Goal: Task Accomplishment & Management: Manage account settings

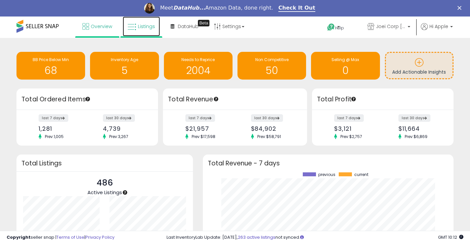
click at [138, 30] on link "Listings" at bounding box center [141, 26] width 37 height 20
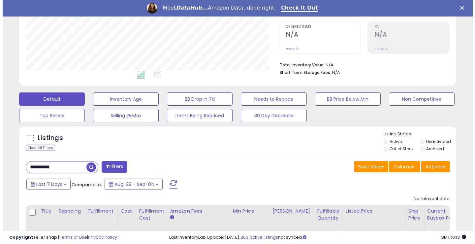
scroll to position [181, 0]
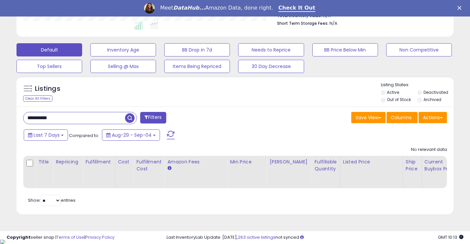
click at [44, 117] on input "**********" at bounding box center [74, 118] width 102 height 12
type input "****"
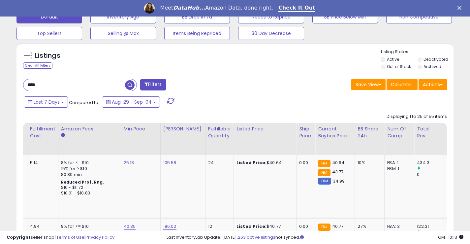
click at [428, 57] on label "Deactivated" at bounding box center [435, 59] width 25 height 6
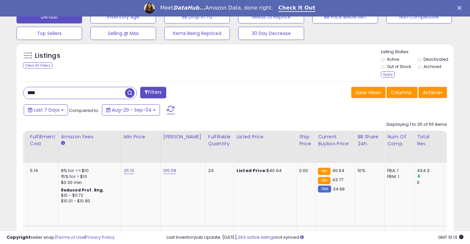
click at [428, 67] on label "Archived" at bounding box center [432, 67] width 18 height 6
click at [390, 75] on div "Apply" at bounding box center [388, 74] width 14 height 6
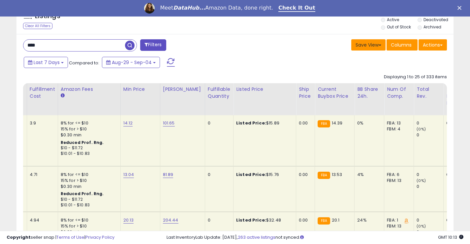
scroll to position [329600, 329482]
click at [397, 43] on span "Columns" at bounding box center [401, 45] width 21 height 7
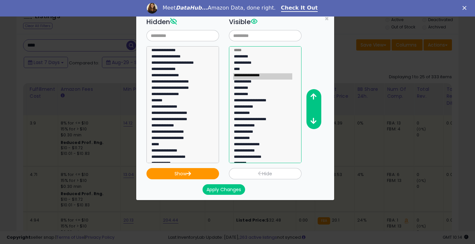
click at [260, 77] on option "**********" at bounding box center [262, 76] width 59 height 6
click at [255, 105] on option "**********" at bounding box center [262, 108] width 59 height 6
click at [260, 102] on option "**********" at bounding box center [262, 101] width 59 height 6
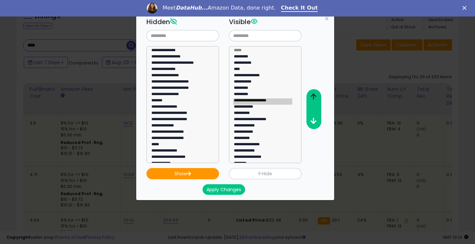
click at [312, 96] on icon "button" at bounding box center [313, 96] width 6 height 7
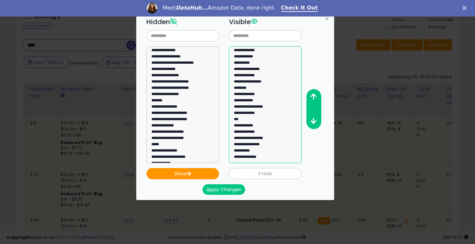
select select "**********"
click at [264, 139] on option "**********" at bounding box center [262, 139] width 59 height 6
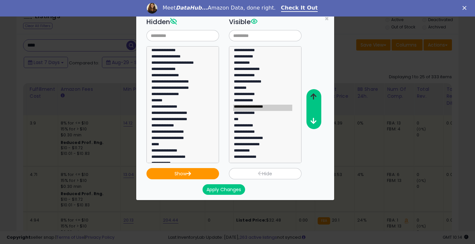
click at [315, 94] on icon "button" at bounding box center [313, 96] width 6 height 7
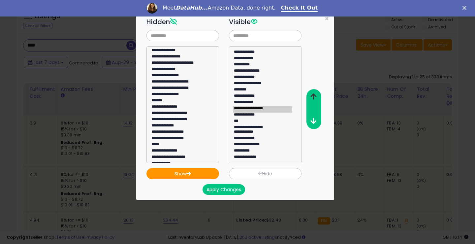
click at [315, 94] on icon "button" at bounding box center [313, 96] width 6 height 7
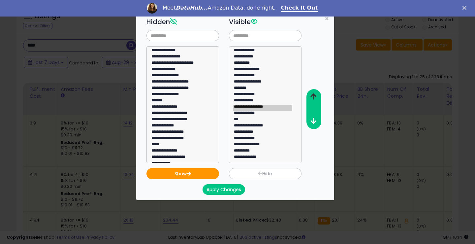
click at [315, 94] on icon "button" at bounding box center [313, 96] width 6 height 7
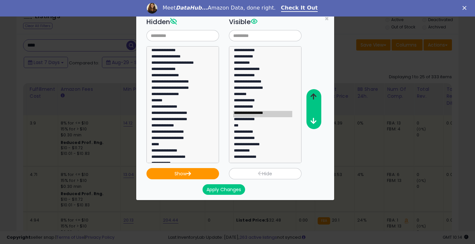
click at [315, 94] on icon "button" at bounding box center [313, 96] width 6 height 7
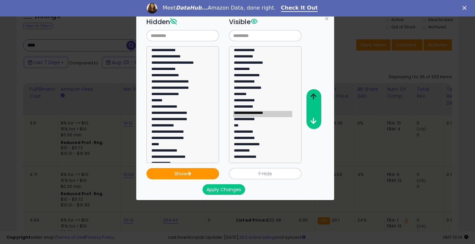
click at [315, 94] on icon "button" at bounding box center [313, 96] width 6 height 7
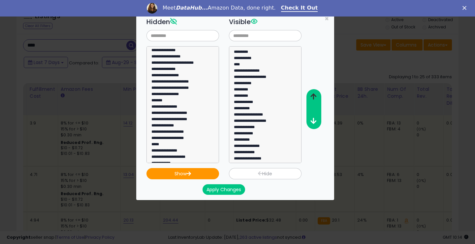
click at [310, 95] on button "button" at bounding box center [313, 97] width 15 height 12
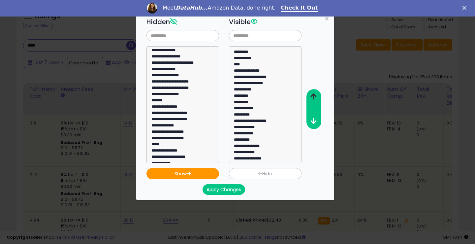
click at [310, 95] on button "button" at bounding box center [313, 97] width 15 height 12
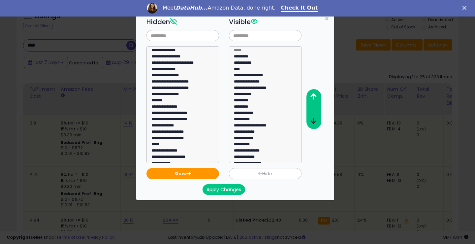
click at [311, 121] on icon "button" at bounding box center [313, 120] width 6 height 7
click at [230, 192] on button "Apply Changes" at bounding box center [223, 189] width 43 height 11
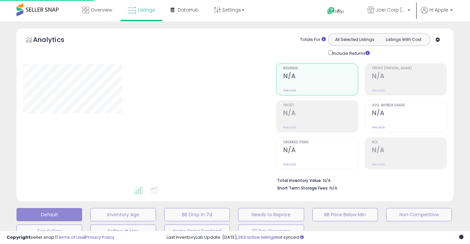
type input "****"
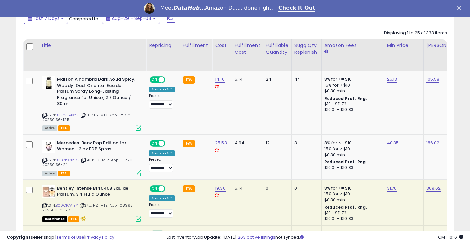
scroll to position [264, 0]
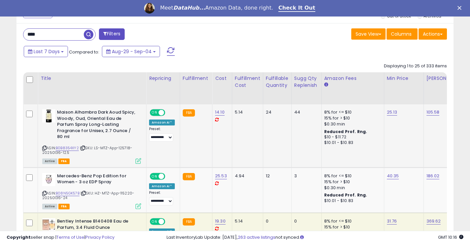
click at [45, 145] on div "ASIN: B0B8354XY2 | SKU: LS-MTZ-App-125718-20250136-12.5 Active FBA" at bounding box center [91, 136] width 99 height 54
click at [43, 148] on icon at bounding box center [44, 148] width 4 height 4
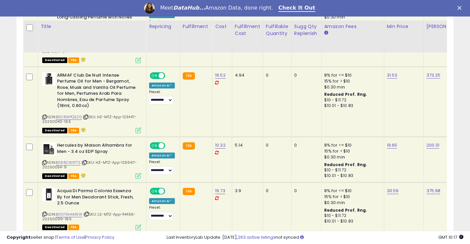
scroll to position [1477, 0]
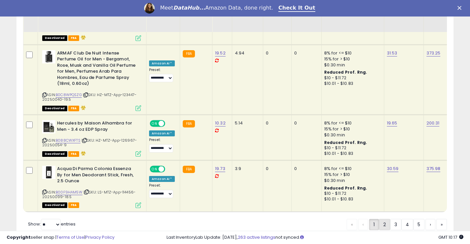
click at [382, 219] on link "2" at bounding box center [384, 224] width 11 height 11
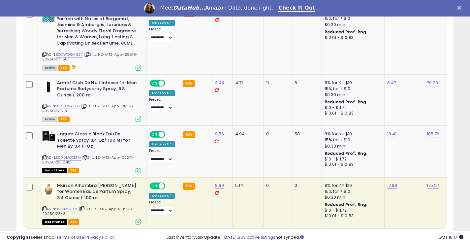
scroll to position [1533, 0]
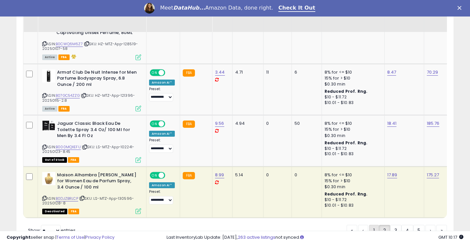
click at [370, 225] on link "1" at bounding box center [374, 230] width 10 height 11
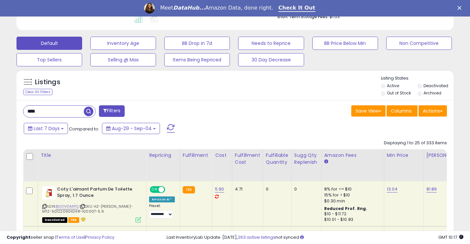
scroll to position [221, 0]
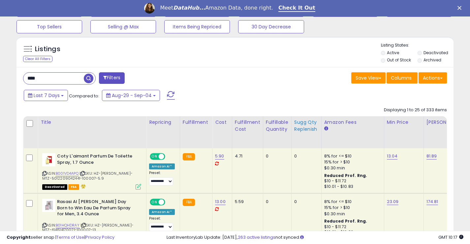
click at [301, 127] on div "Sugg Qty Replenish" at bounding box center [306, 126] width 24 height 14
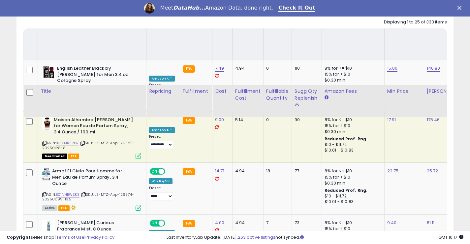
scroll to position [294, 0]
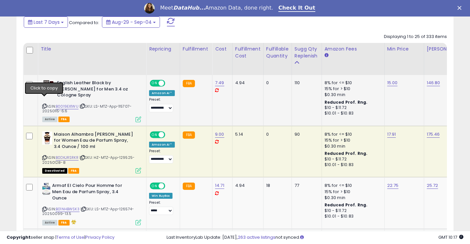
click at [43, 104] on icon at bounding box center [44, 106] width 4 height 4
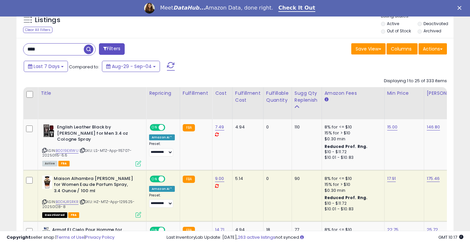
scroll to position [261, 0]
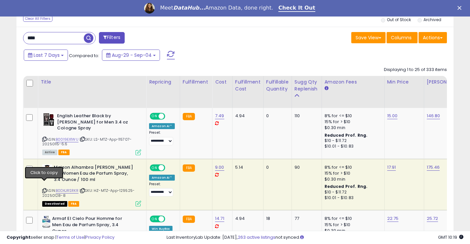
click at [45, 189] on icon at bounding box center [44, 191] width 4 height 4
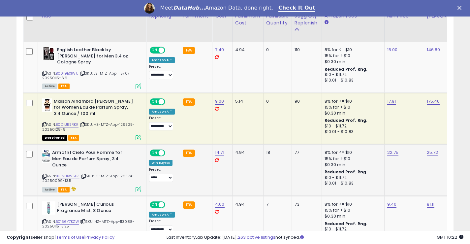
click at [44, 174] on icon at bounding box center [44, 176] width 4 height 4
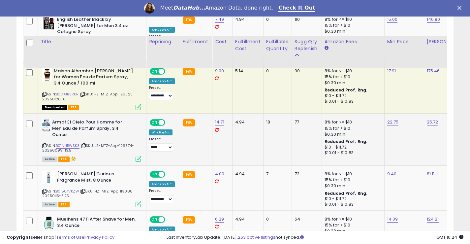
scroll to position [393, 0]
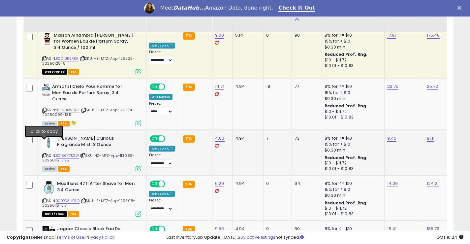
click at [43, 154] on icon at bounding box center [44, 156] width 4 height 4
click at [45, 199] on icon at bounding box center [44, 201] width 4 height 4
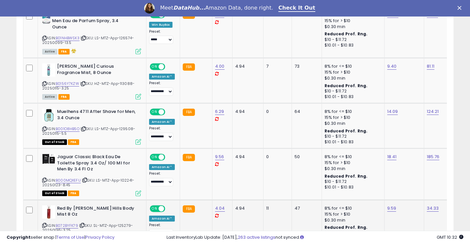
scroll to position [492, 0]
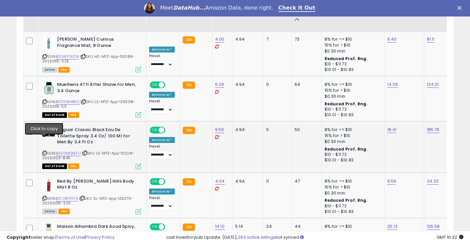
click at [45, 151] on icon at bounding box center [44, 153] width 4 height 4
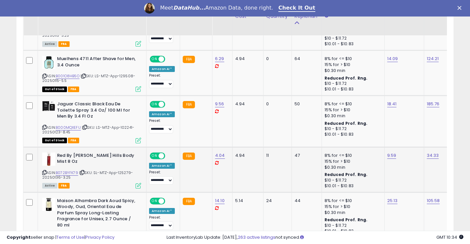
scroll to position [525, 0]
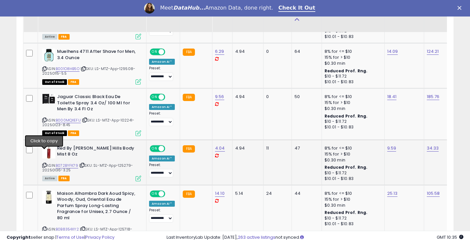
click at [43, 163] on icon at bounding box center [44, 165] width 4 height 4
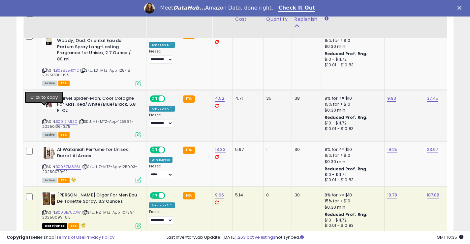
scroll to position [689, 0]
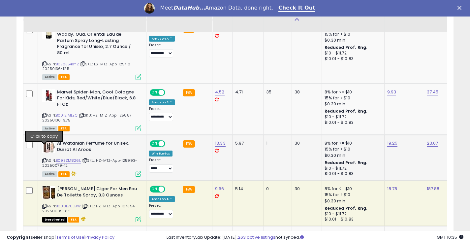
click at [44, 159] on icon at bounding box center [44, 161] width 4 height 4
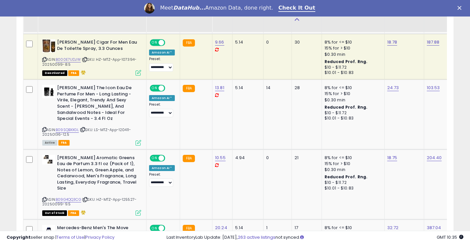
scroll to position [854, 0]
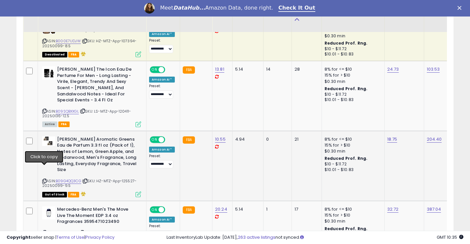
click at [45, 179] on icon at bounding box center [44, 181] width 4 height 4
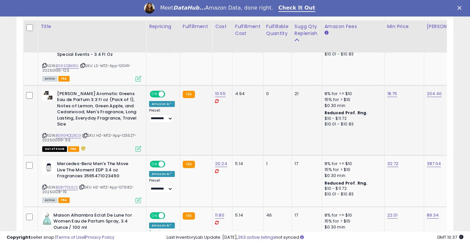
scroll to position [920, 0]
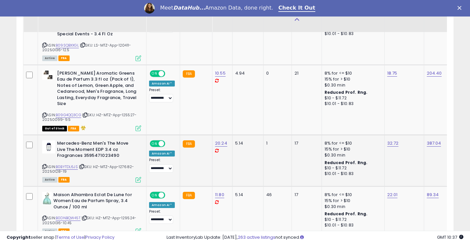
click at [45, 165] on icon at bounding box center [44, 167] width 4 height 4
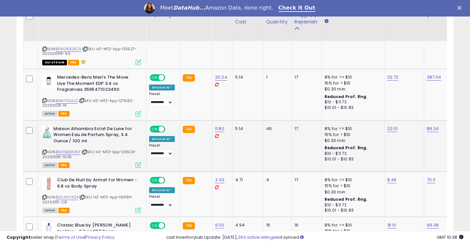
scroll to position [1019, 0]
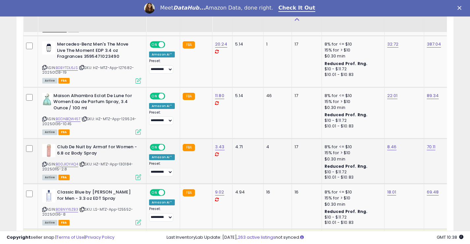
click at [45, 162] on icon at bounding box center [44, 164] width 4 height 4
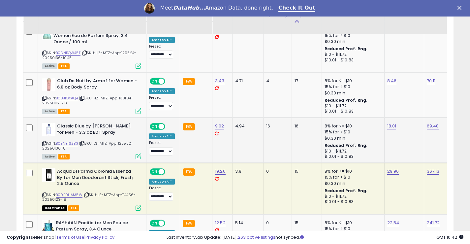
scroll to position [1151, 0]
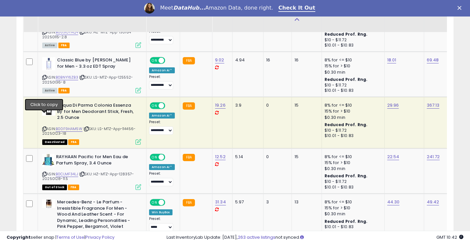
click at [44, 127] on icon at bounding box center [44, 129] width 4 height 4
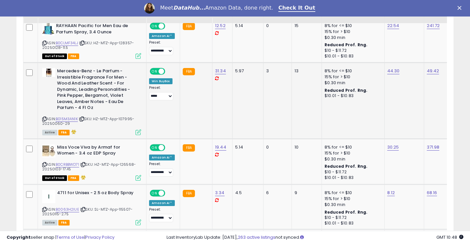
scroll to position [1316, 0]
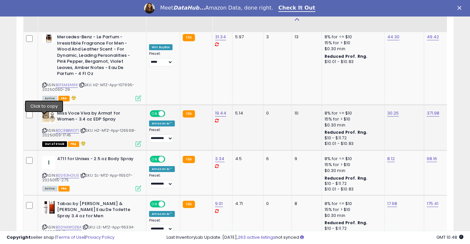
click at [44, 129] on icon at bounding box center [44, 131] width 4 height 4
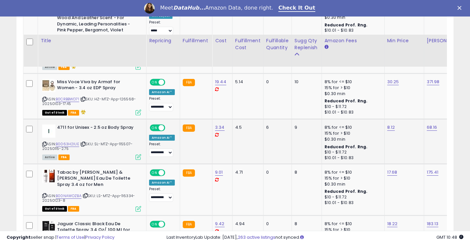
scroll to position [1382, 0]
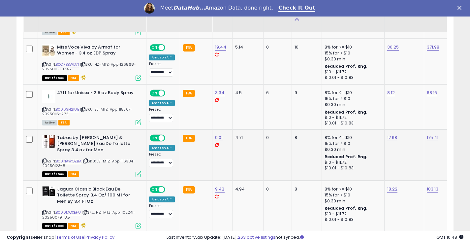
click at [44, 159] on icon at bounding box center [44, 161] width 4 height 4
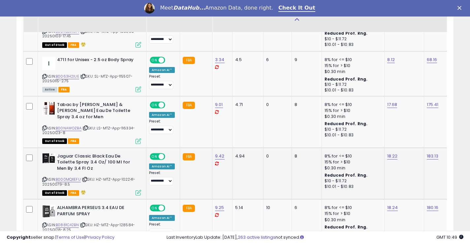
scroll to position [1460, 0]
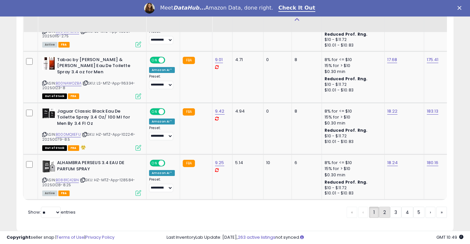
click at [384, 206] on link "2" at bounding box center [384, 211] width 11 height 11
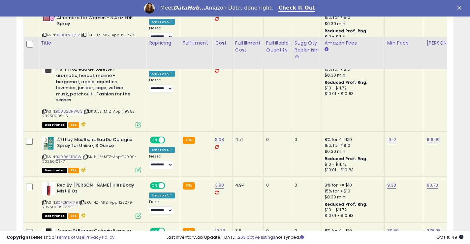
scroll to position [1243, 0]
